Goal: Navigation & Orientation: Find specific page/section

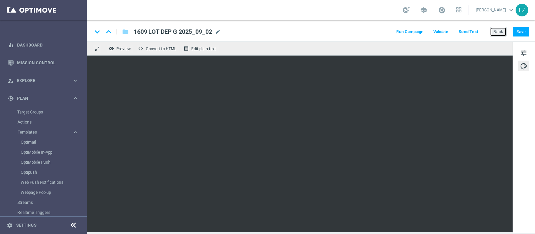
click at [500, 31] on button "Back" at bounding box center [498, 31] width 17 height 9
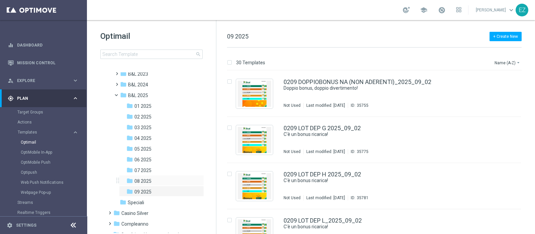
scroll to position [36, 0]
click at [146, 179] on span "08 2025" at bounding box center [142, 181] width 17 height 6
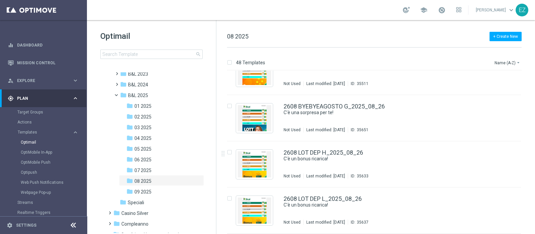
scroll to position [1591, 0]
